Goal: Check status: Check status

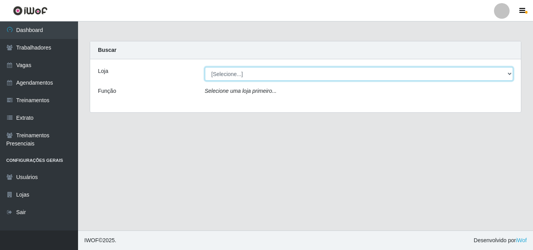
click at [370, 74] on select "[Selecione...] Chinatown Sushimi - [GEOGRAPHIC_DATA]" at bounding box center [359, 74] width 308 height 14
select select "357"
click at [205, 67] on select "[Selecione...] Chinatown Sushimi - [GEOGRAPHIC_DATA]" at bounding box center [359, 74] width 308 height 14
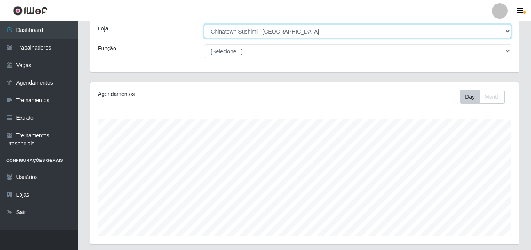
scroll to position [129, 0]
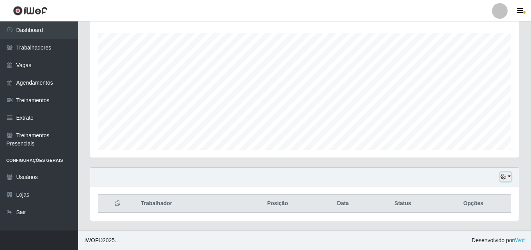
click at [507, 175] on button "button" at bounding box center [505, 176] width 11 height 9
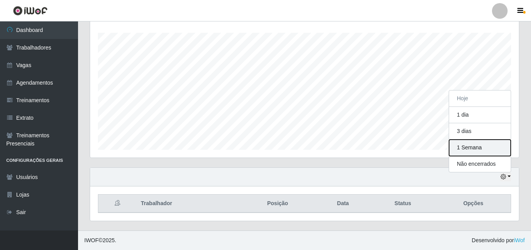
click at [476, 152] on button "1 Semana" at bounding box center [480, 148] width 62 height 16
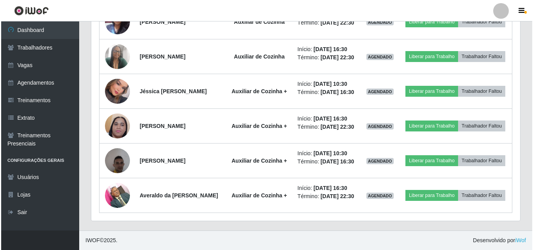
scroll to position [296, 0]
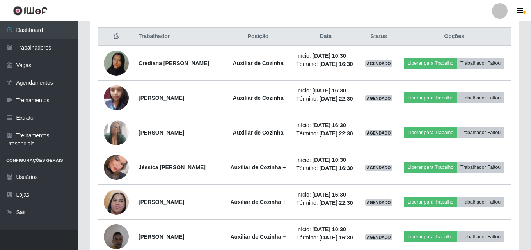
click at [522, 48] on div "Hoje 1 dia 3 dias 1 Semana Não encerrados Trabalhador Posição Data Status Opçõe…" at bounding box center [304, 153] width 441 height 306
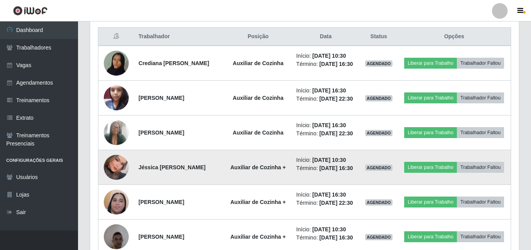
click at [114, 179] on img at bounding box center [116, 167] width 25 height 35
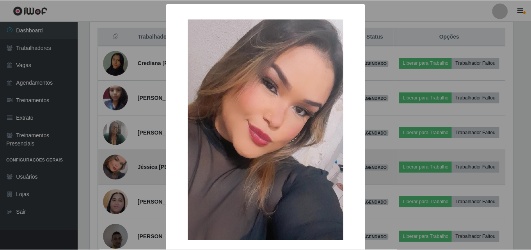
scroll to position [162, 425]
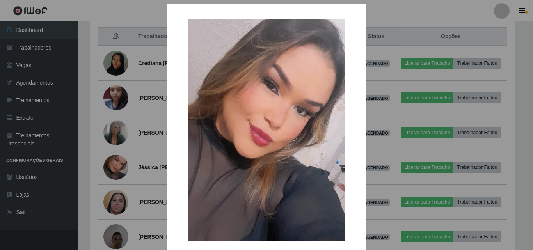
click at [95, 53] on div "× OK Cancel" at bounding box center [266, 125] width 533 height 250
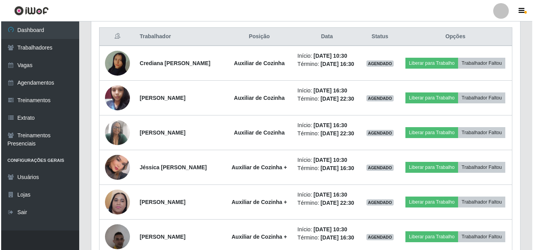
scroll to position [162, 428]
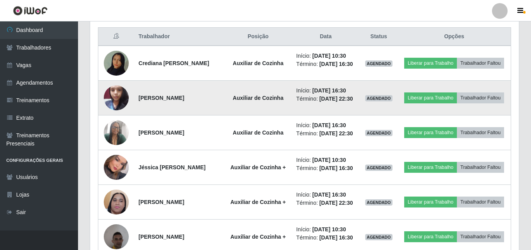
click at [120, 106] on img at bounding box center [116, 97] width 25 height 33
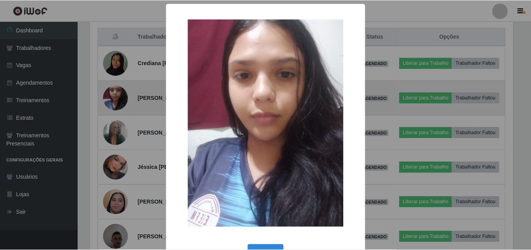
scroll to position [162, 425]
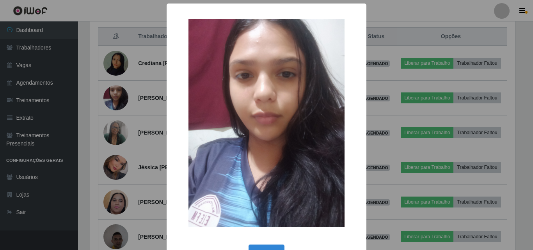
click at [97, 96] on div "× OK Cancel" at bounding box center [266, 125] width 533 height 250
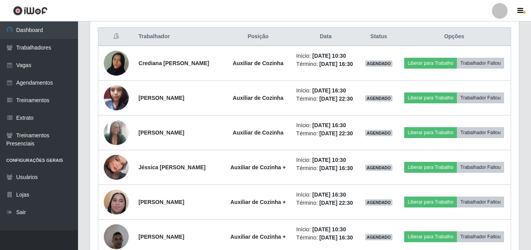
scroll to position [162, 428]
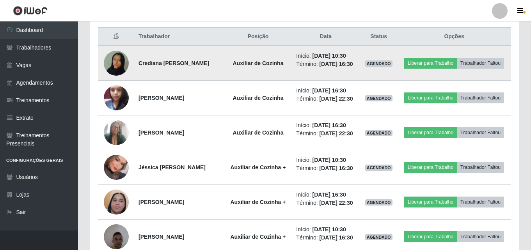
click at [116, 64] on img at bounding box center [116, 63] width 25 height 44
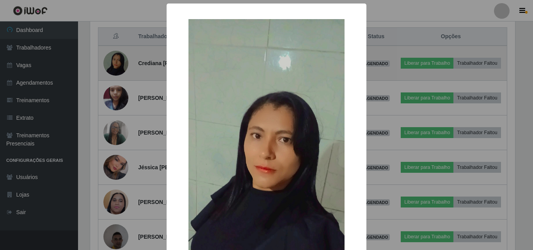
click at [116, 64] on div "× OK Cancel" at bounding box center [266, 125] width 533 height 250
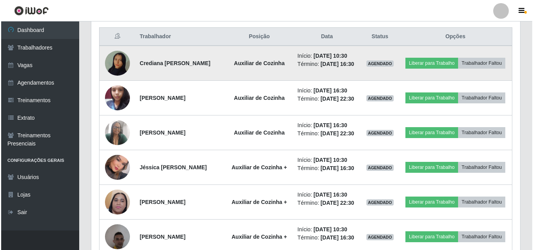
scroll to position [162, 428]
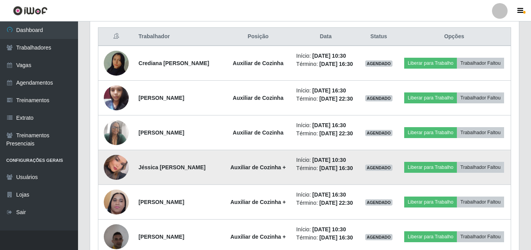
click at [117, 183] on img at bounding box center [116, 167] width 25 height 35
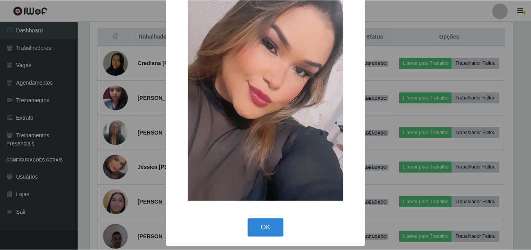
scroll to position [40, 0]
click at [90, 153] on div "× OK Cancel" at bounding box center [266, 125] width 533 height 250
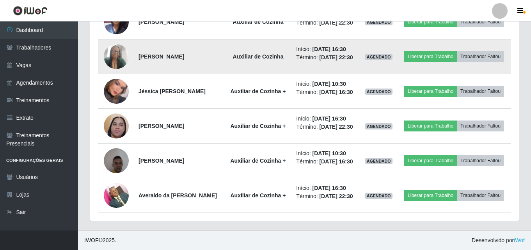
scroll to position [413, 0]
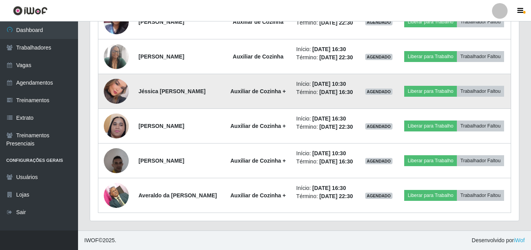
click at [117, 74] on img at bounding box center [116, 91] width 25 height 35
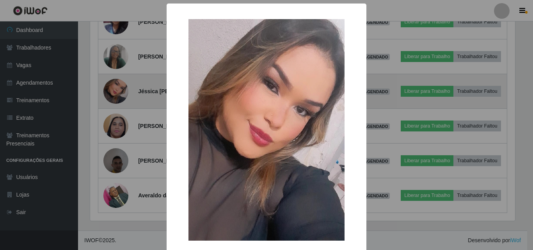
click at [117, 69] on div "× OK Cancel" at bounding box center [266, 125] width 533 height 250
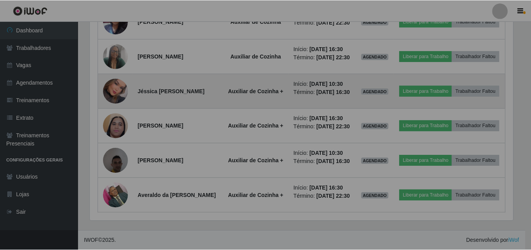
scroll to position [162, 428]
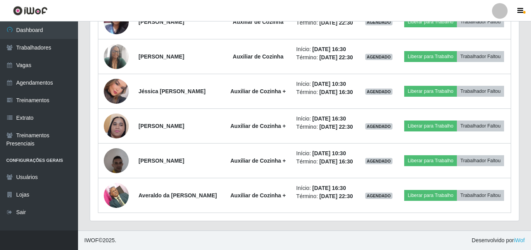
click at [92, 109] on div "Trabalhador Posição Data Status Opções Crediana Lúcio da Costa Auxiliar de Cozi…" at bounding box center [304, 81] width 428 height 277
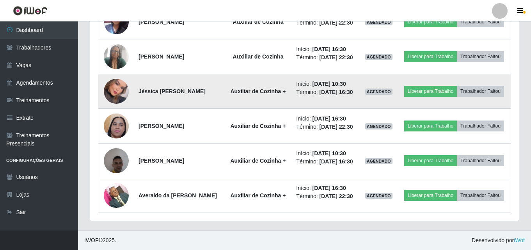
click at [115, 74] on img at bounding box center [116, 91] width 25 height 35
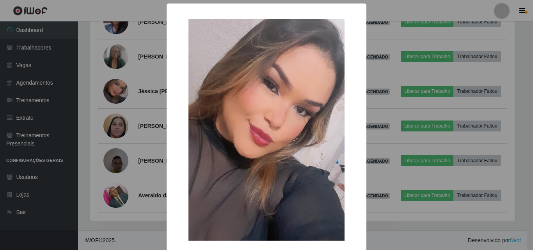
click at [88, 79] on div "× OK Cancel" at bounding box center [266, 125] width 533 height 250
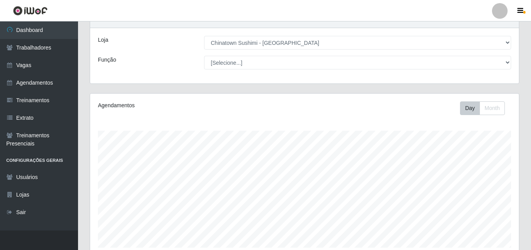
scroll to position [0, 0]
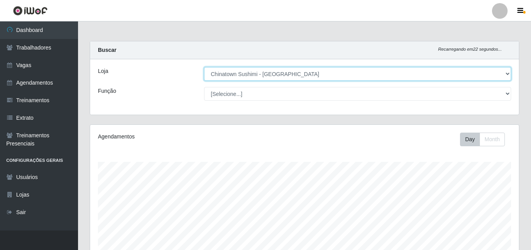
click at [490, 74] on select "[Selecione...] Chinatown Sushimi - [GEOGRAPHIC_DATA]" at bounding box center [357, 74] width 307 height 14
